Goal: Task Accomplishment & Management: Manage account settings

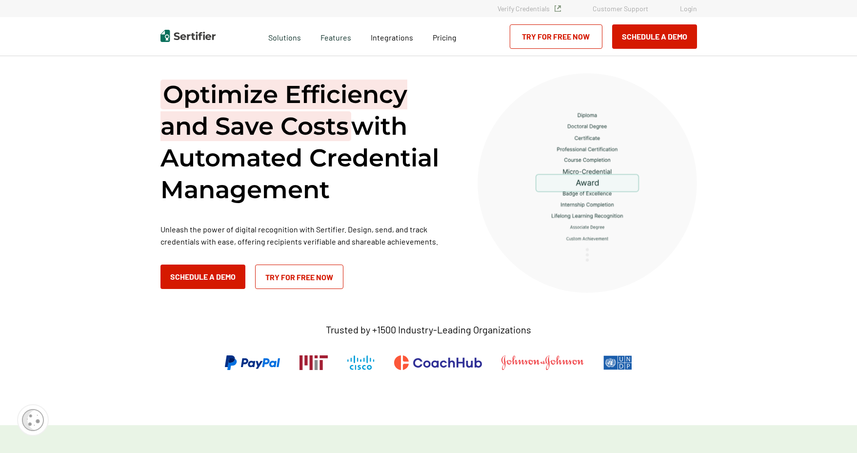
click at [683, 7] on link "Login" at bounding box center [688, 8] width 17 height 8
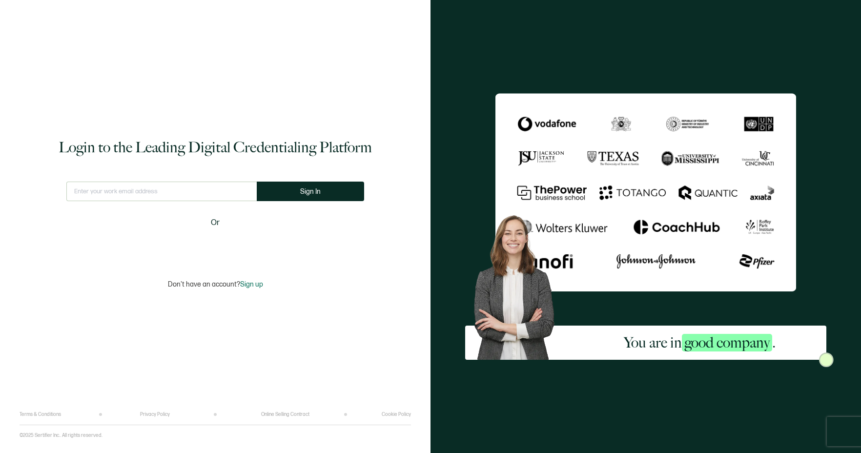
drag, startPoint x: 226, startPoint y: 186, endPoint x: 222, endPoint y: 183, distance: 5.0
click at [224, 184] on input "text" at bounding box center [161, 191] width 190 height 20
type input "[EMAIL_ADDRESS][DOMAIN_NAME]"
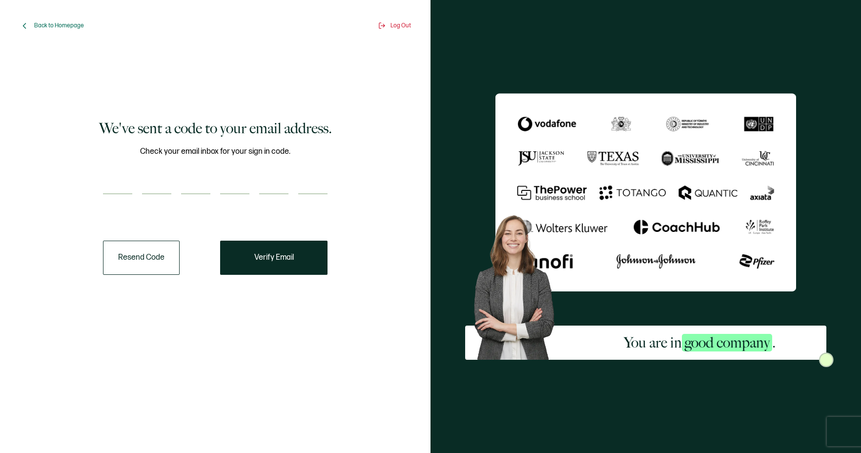
click at [119, 182] on input "number" at bounding box center [117, 185] width 29 height 20
paste input "5"
type input "5"
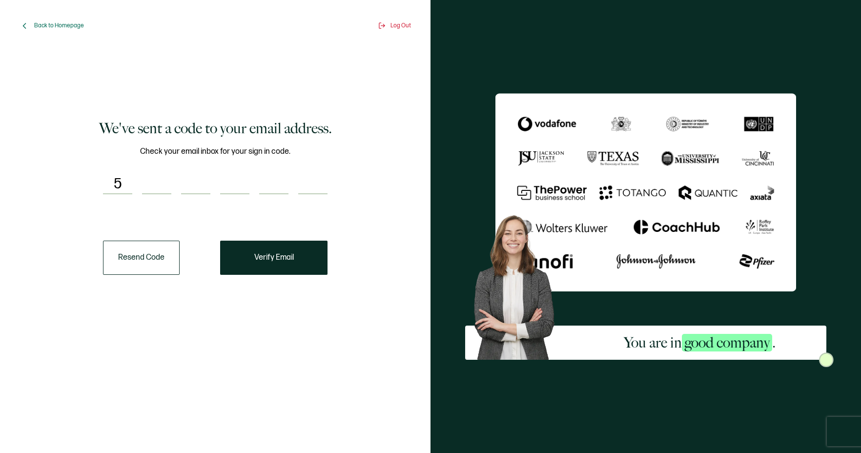
type input "1"
type input "0"
type input "8"
